Goal: Task Accomplishment & Management: Manage account settings

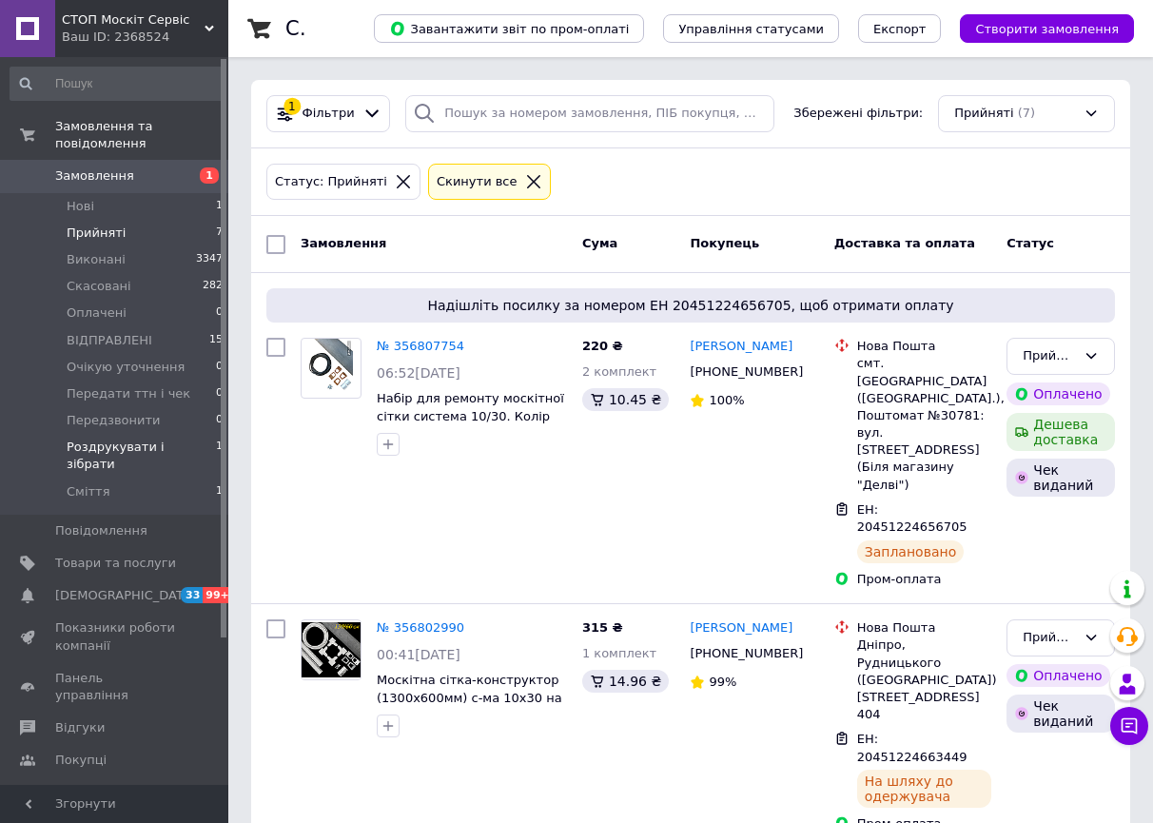
click at [179, 438] on span "Роздрукувати і зібрати" at bounding box center [141, 455] width 149 height 34
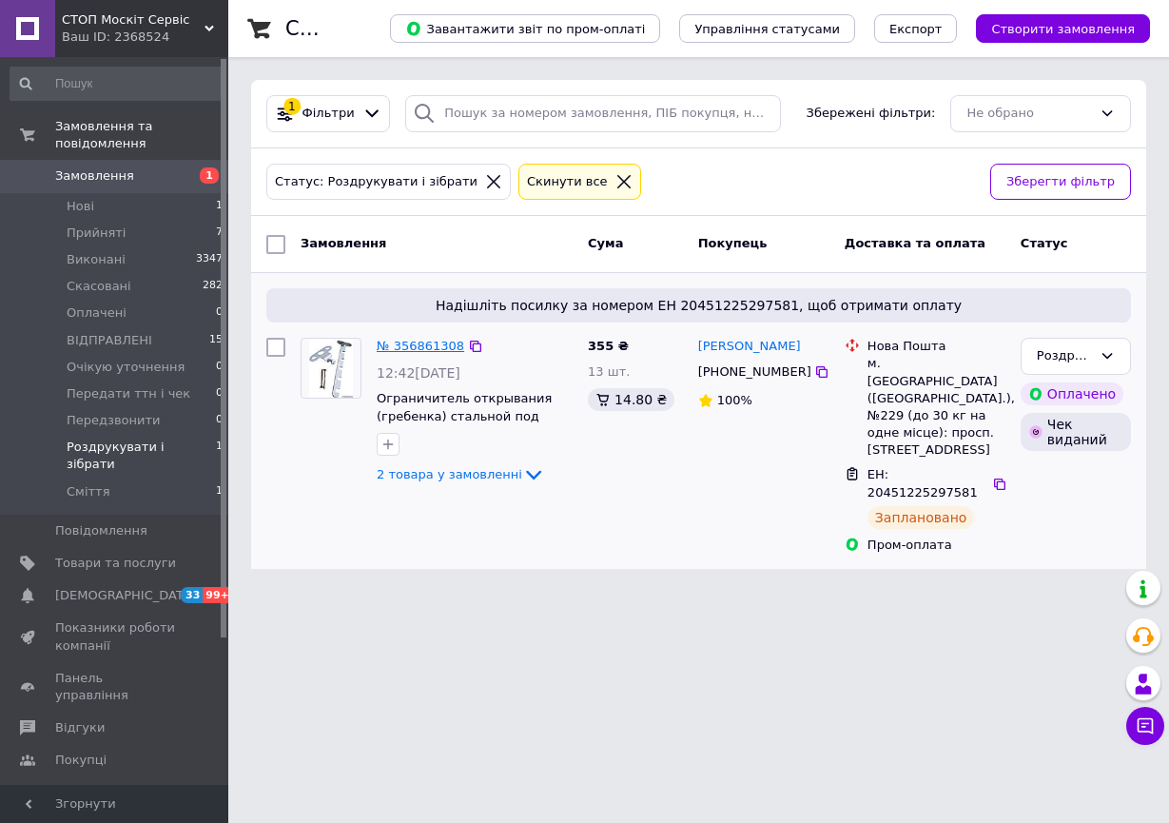
click at [413, 350] on link "№ 356861308" at bounding box center [420, 346] width 87 height 14
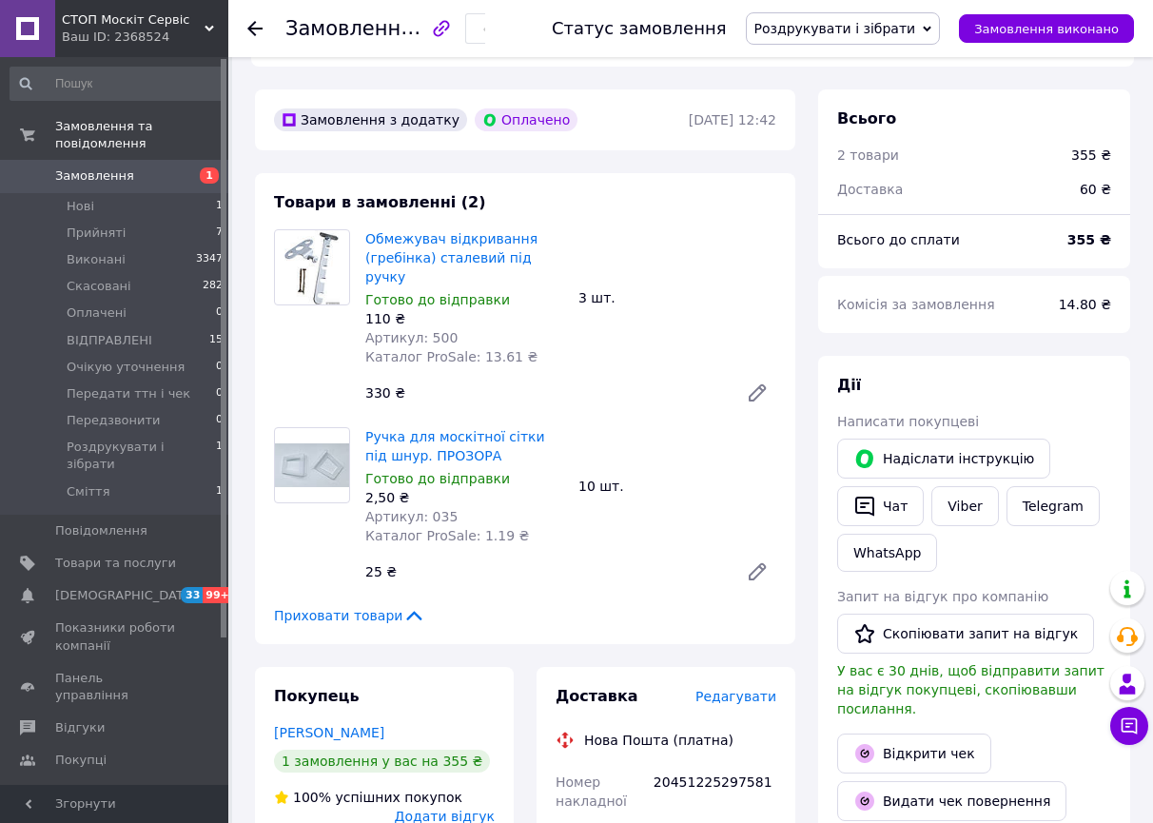
scroll to position [731, 0]
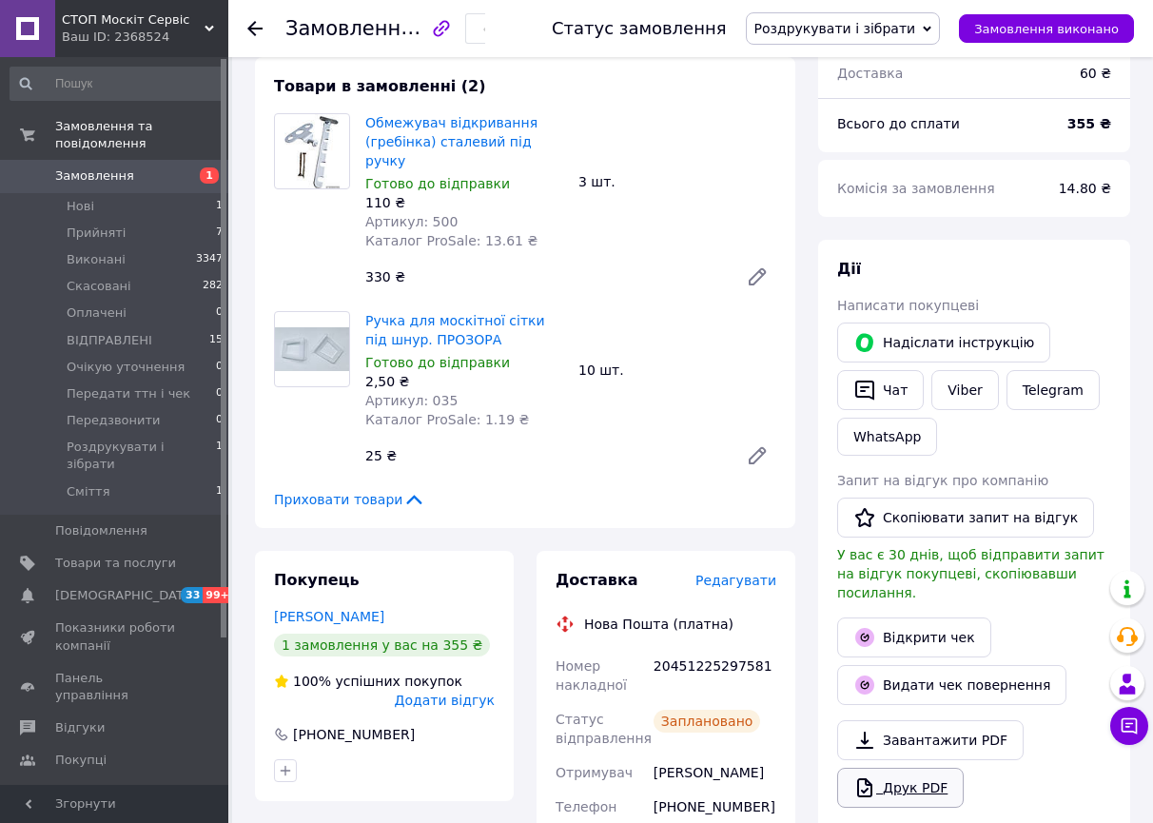
click at [906, 767] on link "Друк PDF" at bounding box center [900, 787] width 126 height 40
click at [837, 26] on span "Роздрукувати і зібрати" at bounding box center [835, 28] width 162 height 15
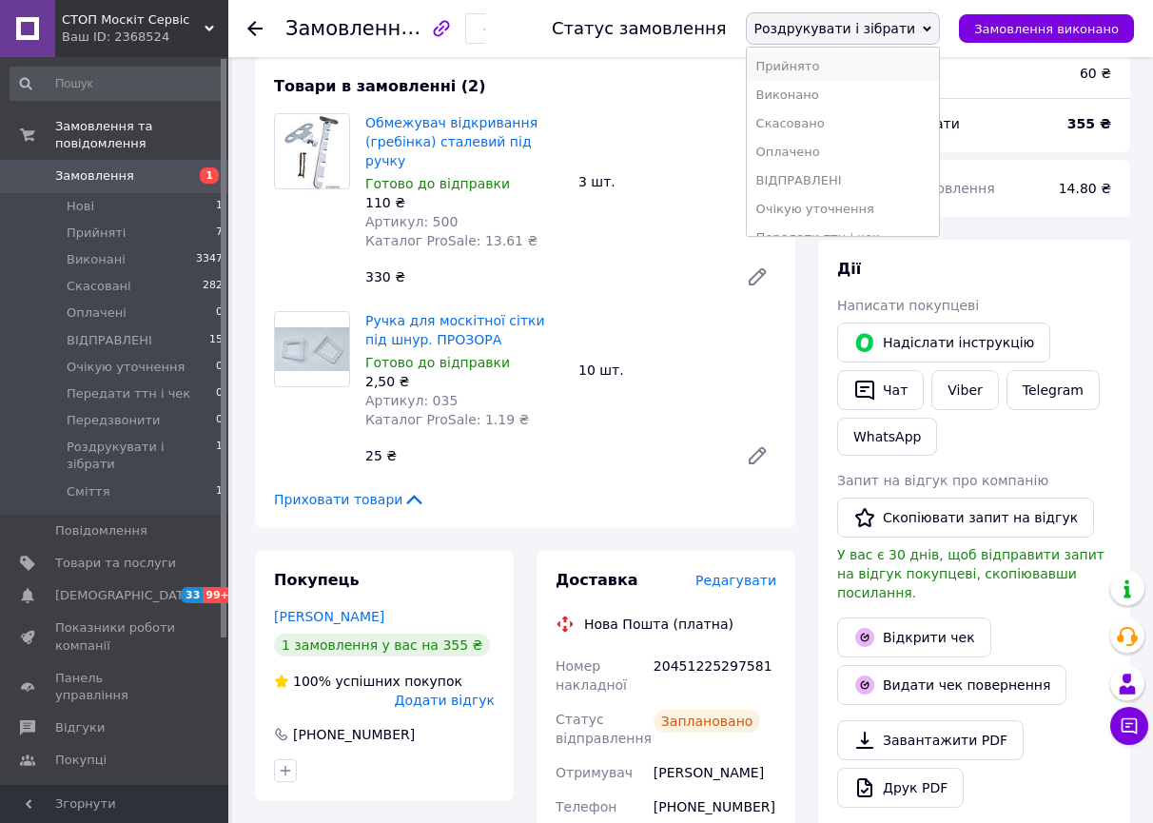
click at [833, 62] on li "Прийнято" at bounding box center [843, 66] width 193 height 29
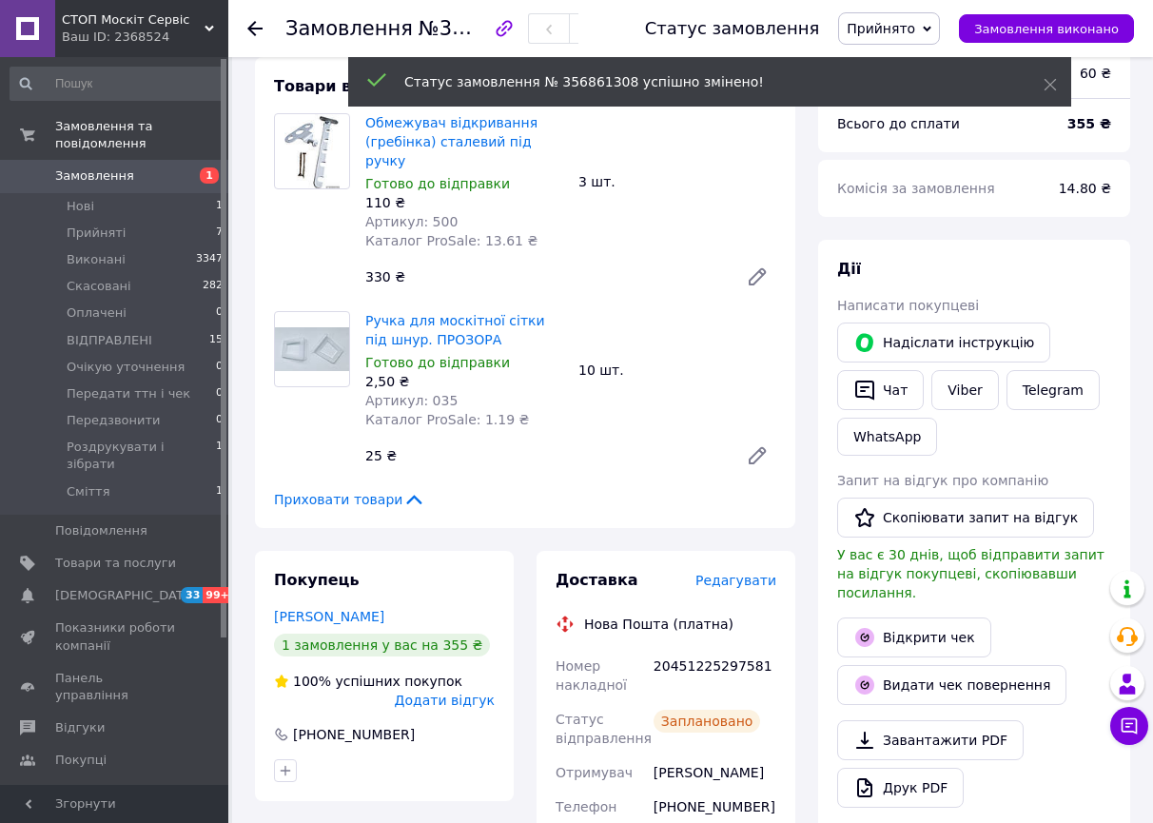
scroll to position [23, 0]
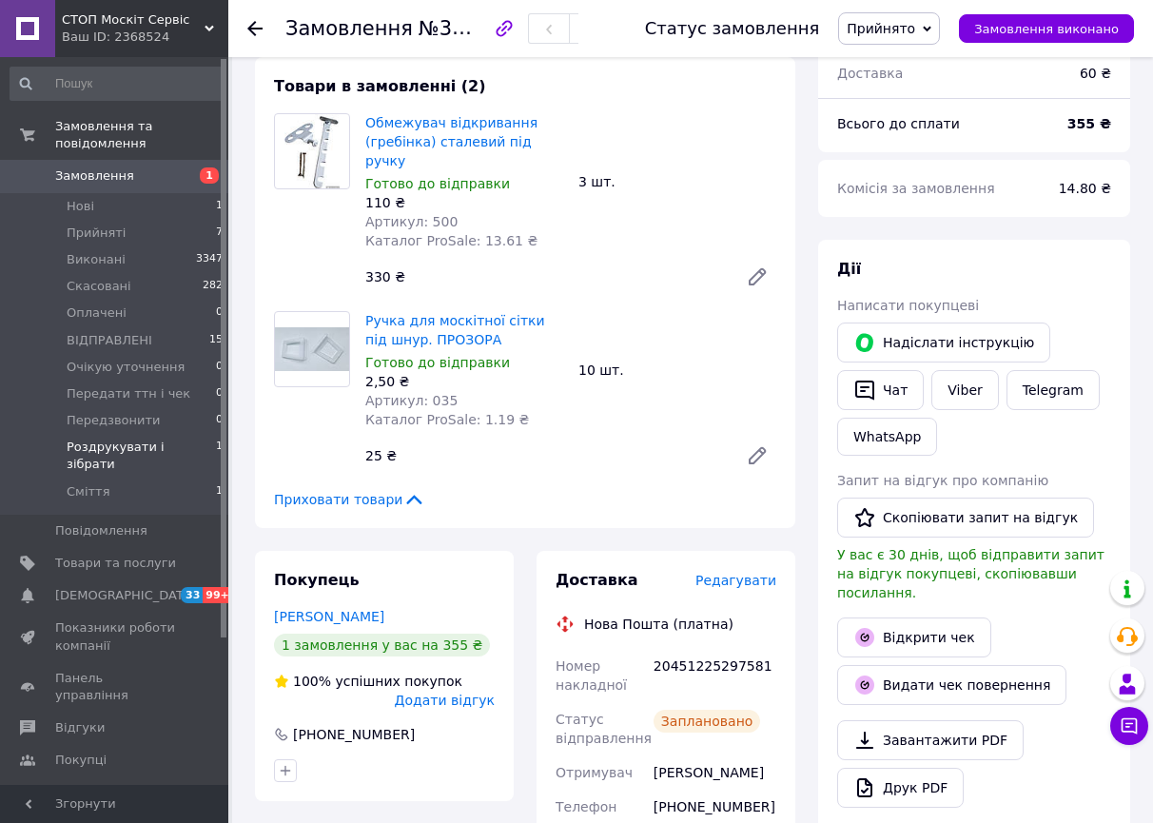
click at [171, 438] on span "Роздрукувати і зібрати" at bounding box center [141, 455] width 149 height 34
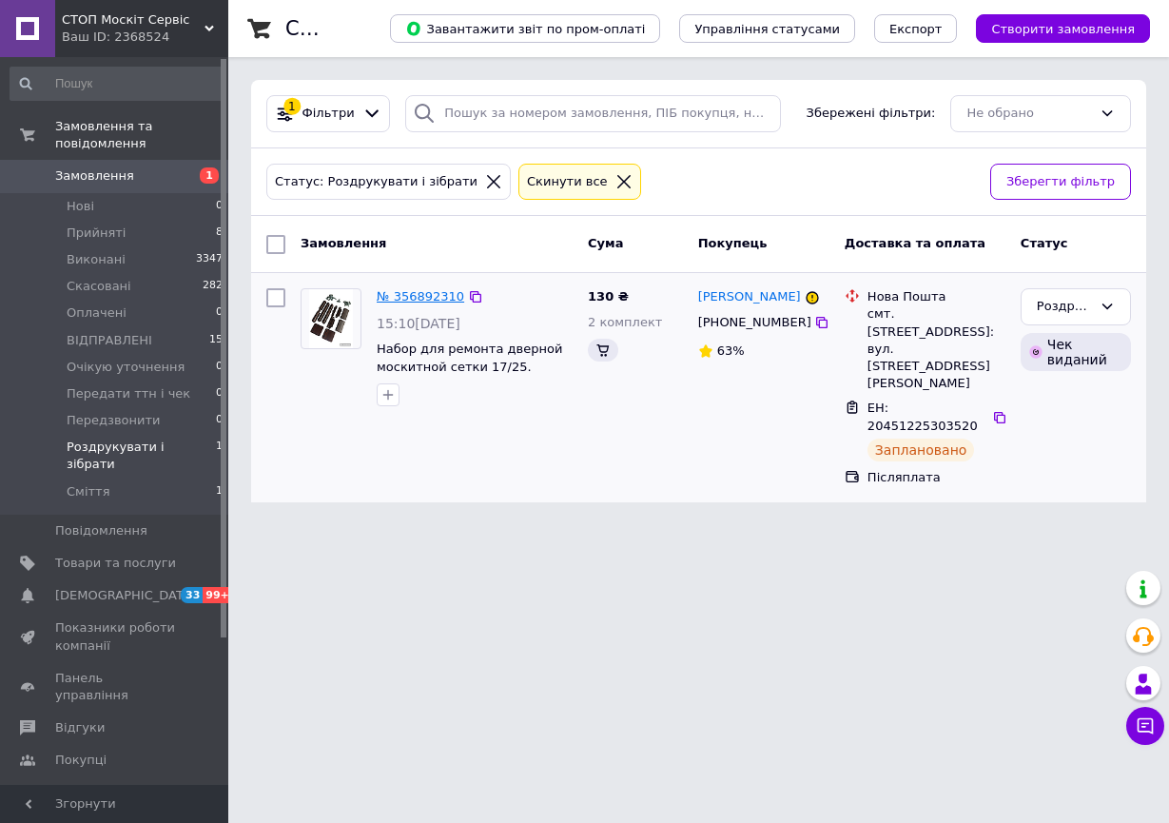
click at [411, 300] on link "№ 356892310" at bounding box center [420, 296] width 87 height 14
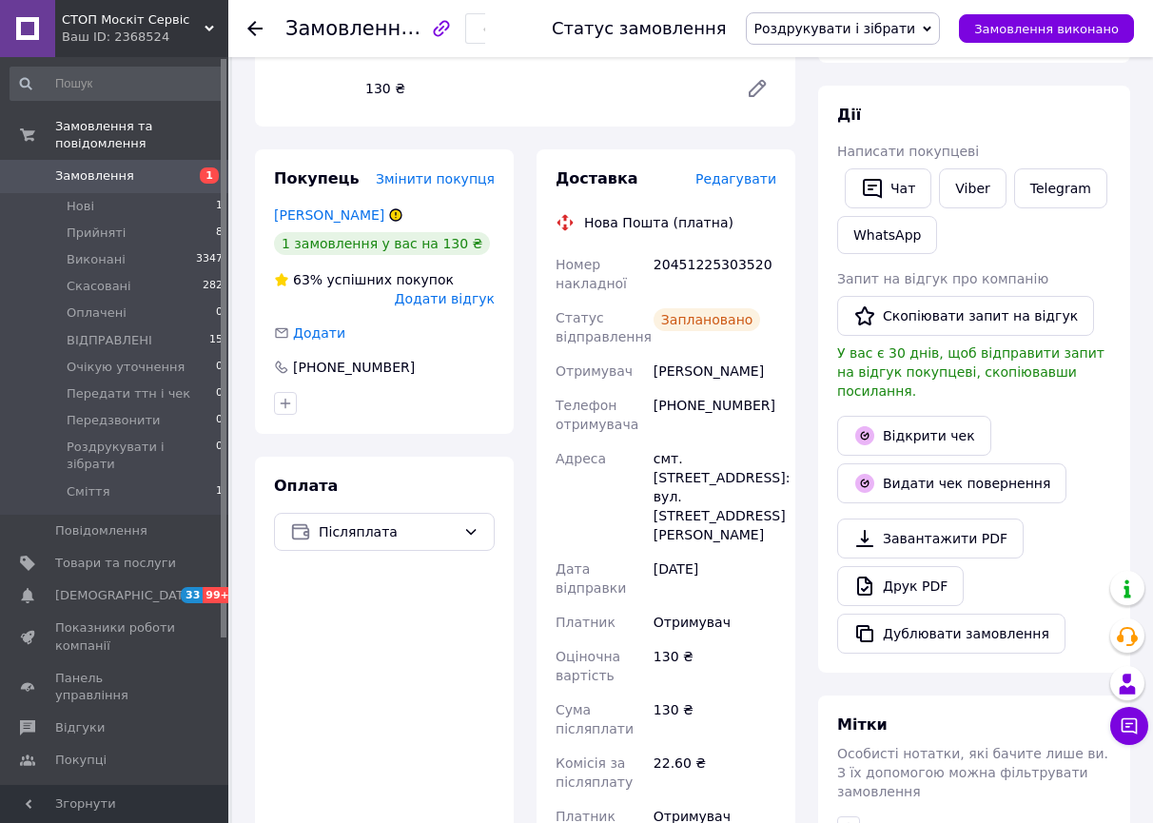
scroll to position [313, 0]
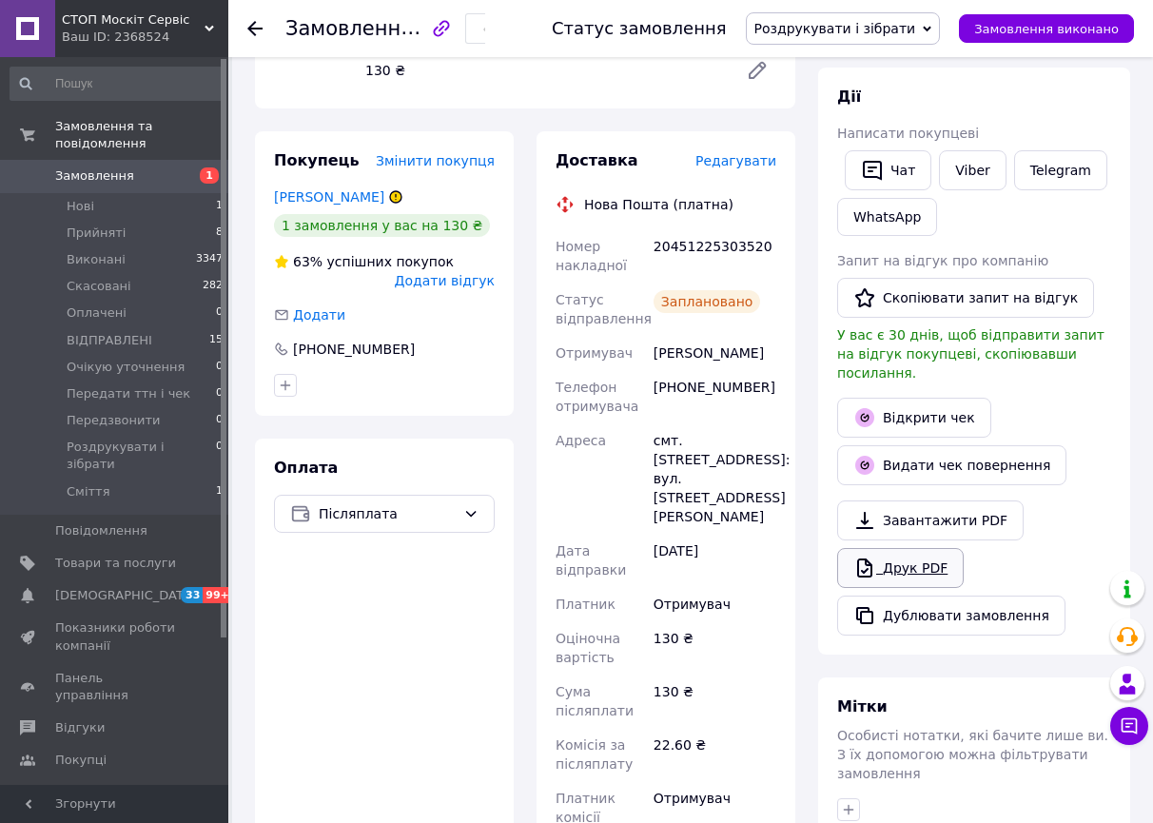
click at [900, 548] on link "Друк PDF" at bounding box center [900, 568] width 126 height 40
click at [829, 29] on span "Роздрукувати і зібрати" at bounding box center [835, 28] width 162 height 15
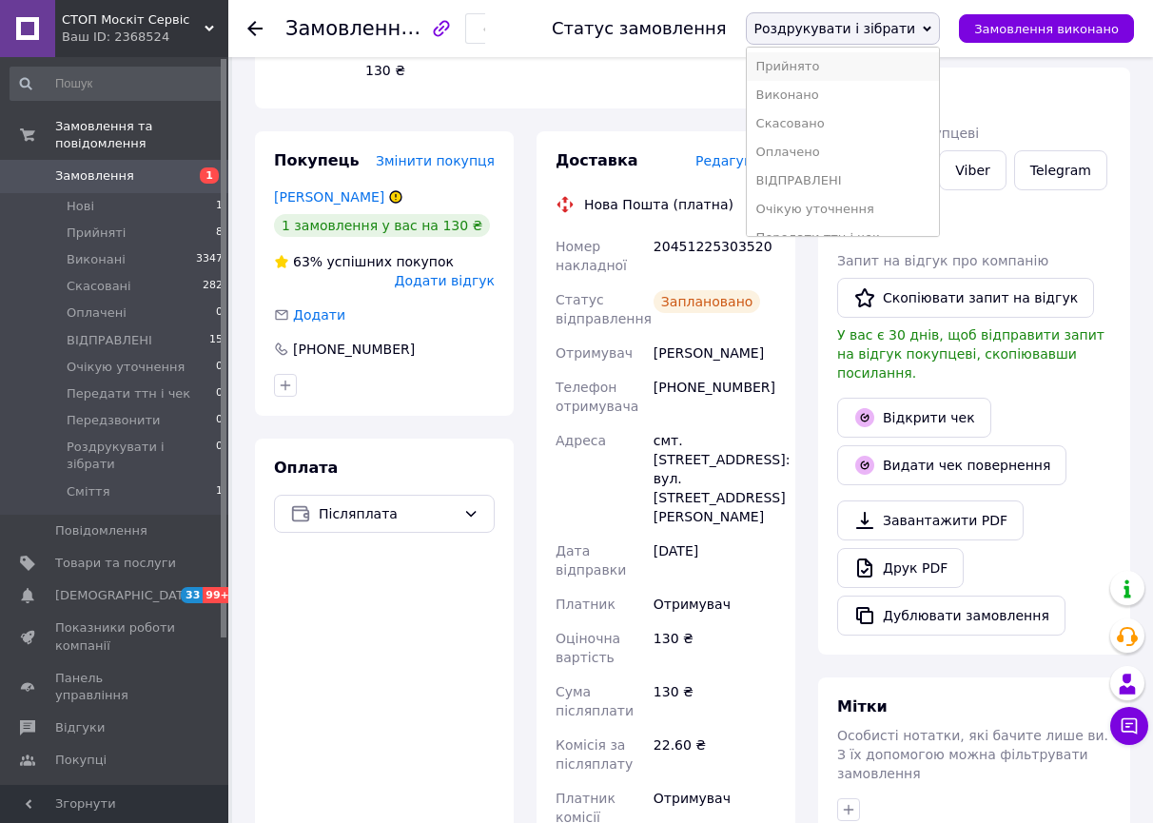
click at [825, 63] on li "Прийнято" at bounding box center [843, 66] width 193 height 29
